Goal: Information Seeking & Learning: Learn about a topic

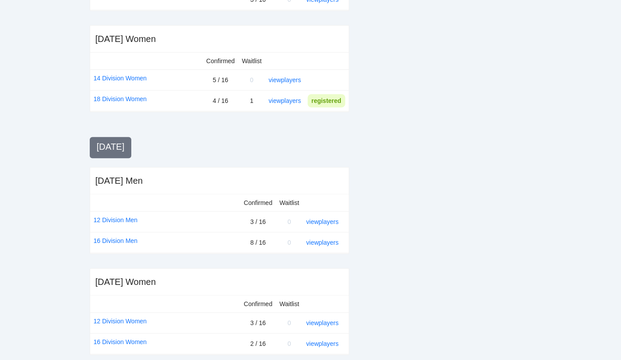
scroll to position [321, 0]
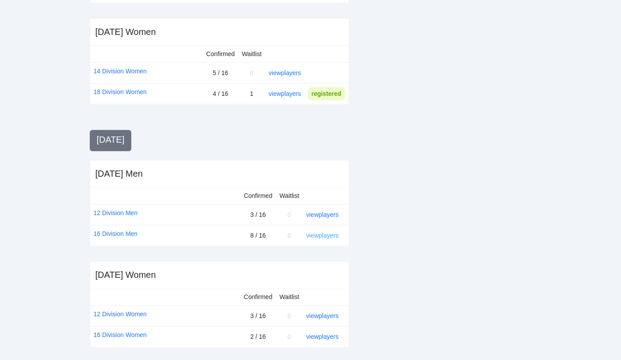
click at [325, 234] on link "view players" at bounding box center [322, 235] width 32 height 7
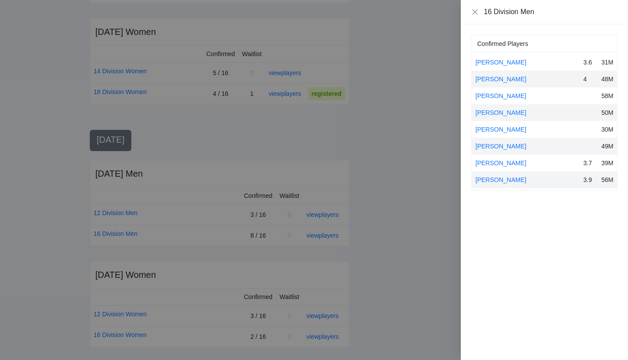
click at [285, 92] on div at bounding box center [314, 180] width 628 height 360
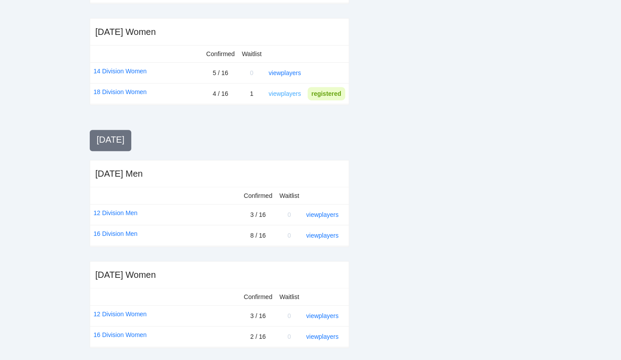
click at [285, 92] on link "view players" at bounding box center [285, 93] width 32 height 7
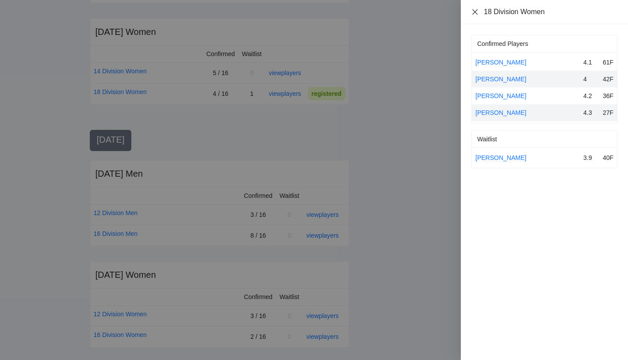
click at [476, 11] on icon "close" at bounding box center [474, 11] width 7 height 7
